Goal: Complete application form: Complete application form

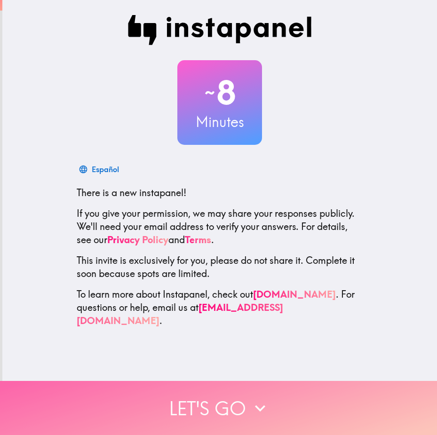
click at [192, 426] on button "Let's go" at bounding box center [218, 408] width 437 height 54
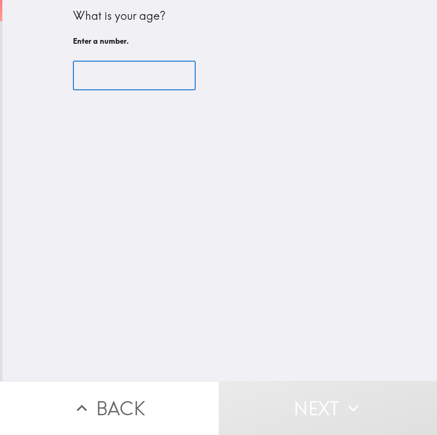
click at [106, 71] on input "number" at bounding box center [134, 75] width 123 height 29
type input "3"
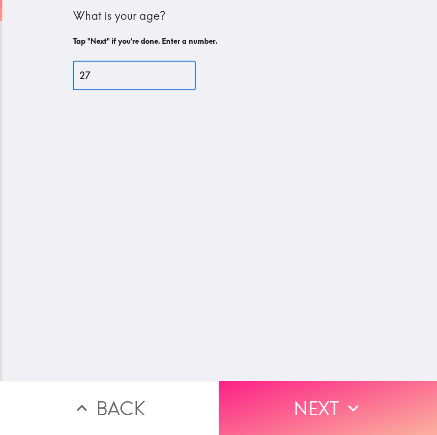
type input "27"
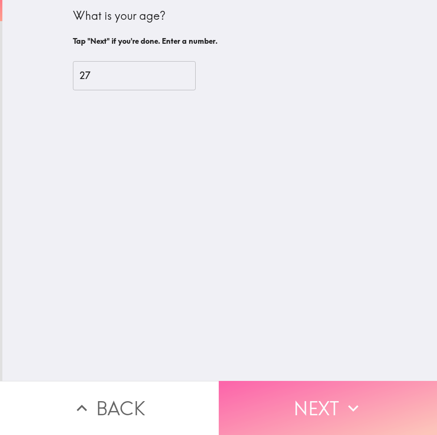
click at [267, 403] on button "Next" at bounding box center [328, 408] width 219 height 54
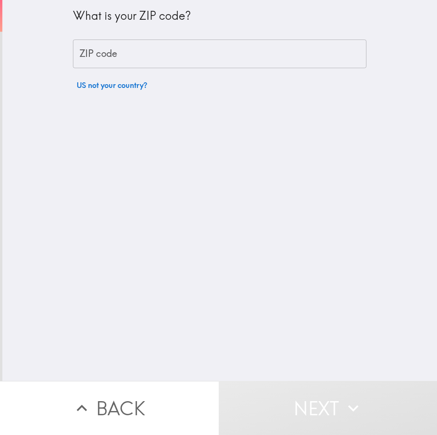
click at [123, 57] on input "ZIP code" at bounding box center [219, 53] width 293 height 29
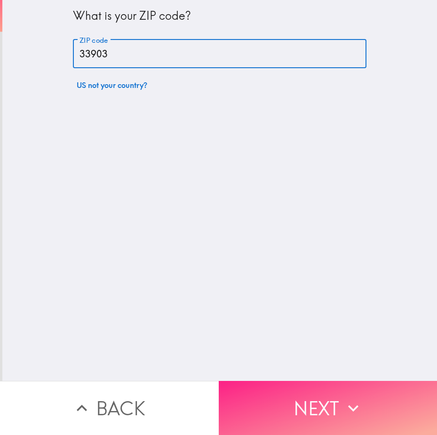
type input "33903"
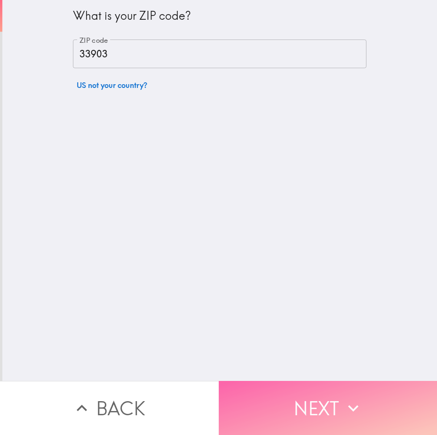
click at [298, 419] on button "Next" at bounding box center [328, 408] width 219 height 54
